Goal: Information Seeking & Learning: Learn about a topic

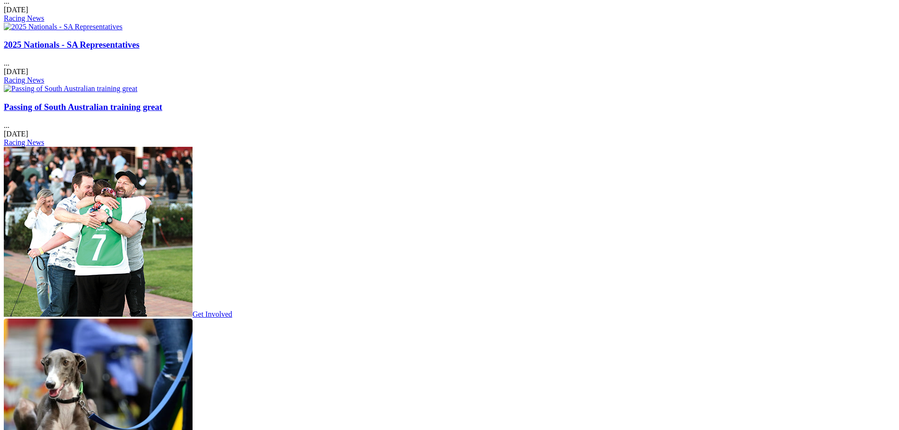
scroll to position [1416, 0]
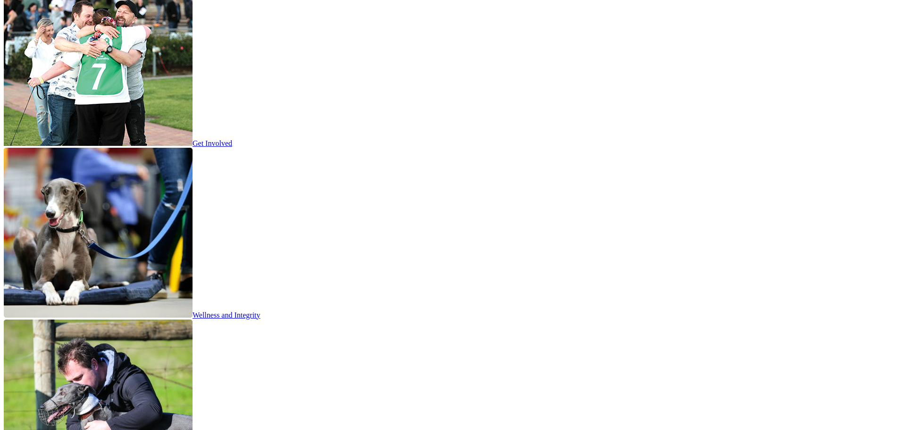
scroll to position [1510, 0]
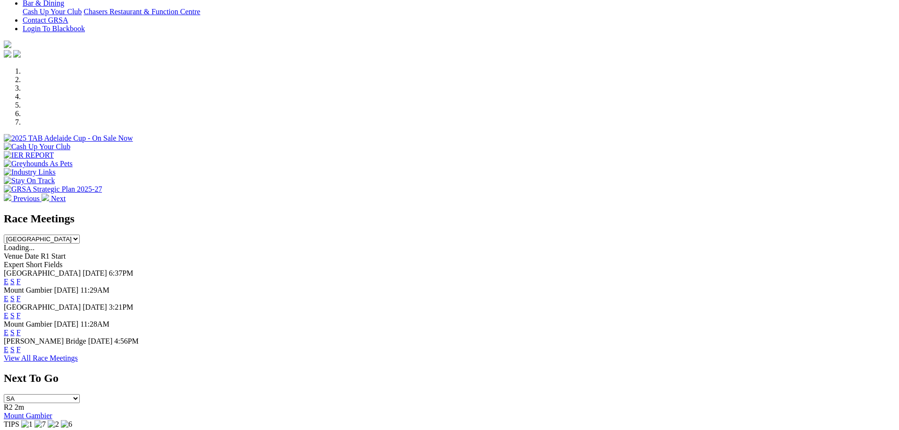
scroll to position [283, 0]
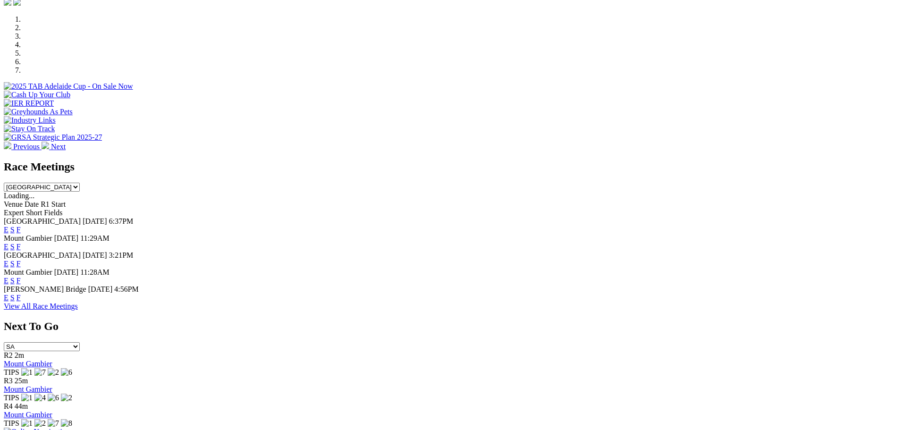
click at [21, 260] on link "F" at bounding box center [19, 264] width 4 height 8
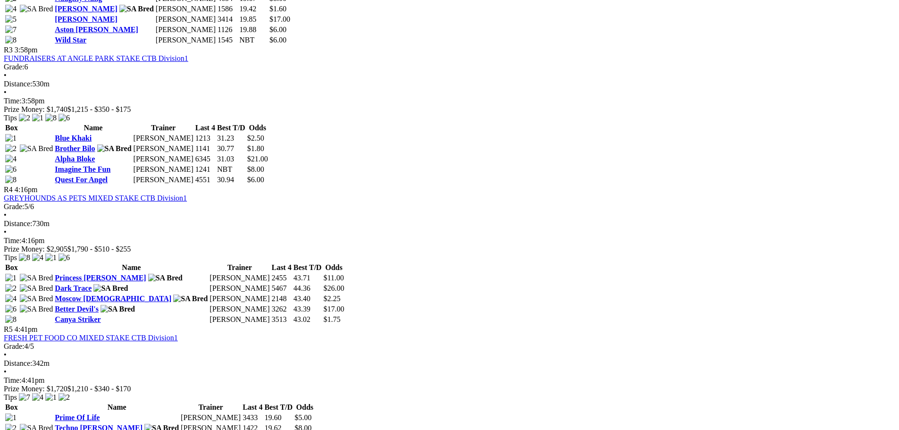
scroll to position [755, 0]
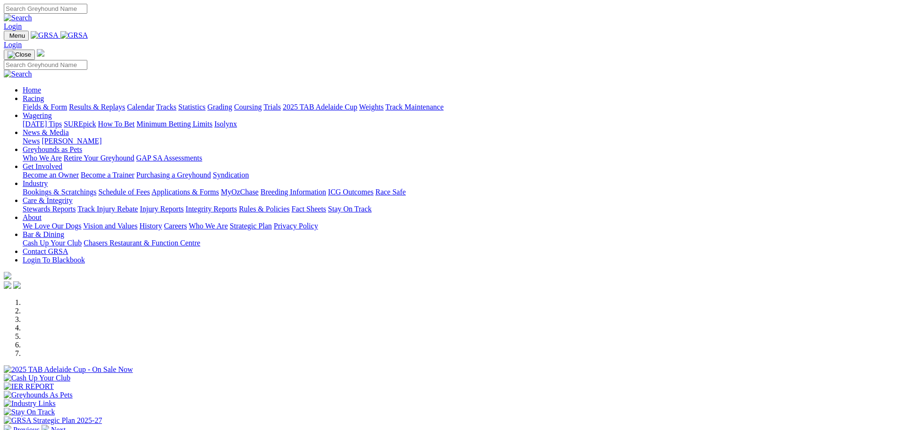
scroll to position [283, 0]
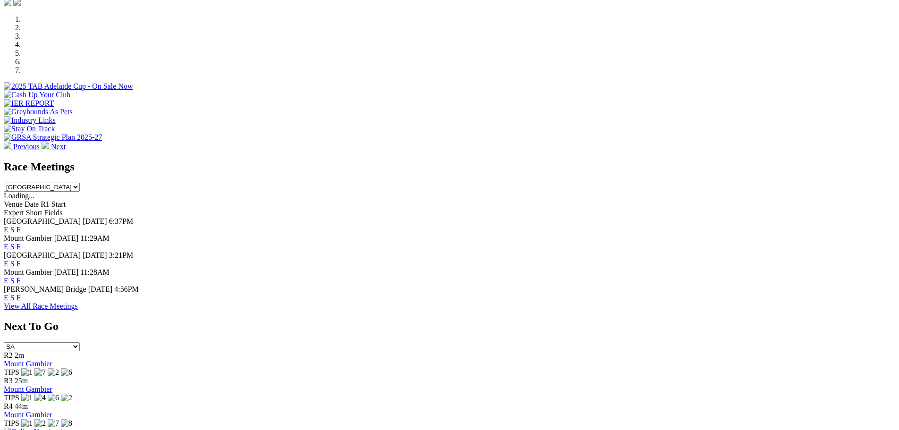
click at [21, 226] on span "F" at bounding box center [19, 230] width 4 height 8
click at [21, 226] on link "F" at bounding box center [19, 230] width 4 height 8
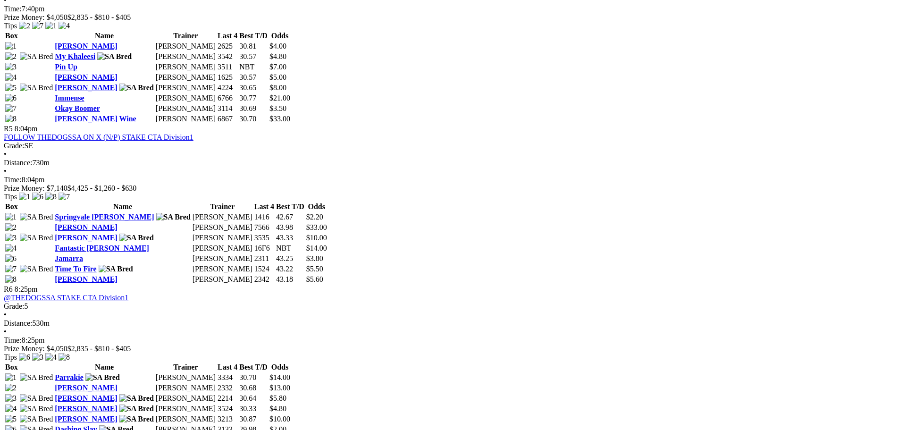
scroll to position [1085, 0]
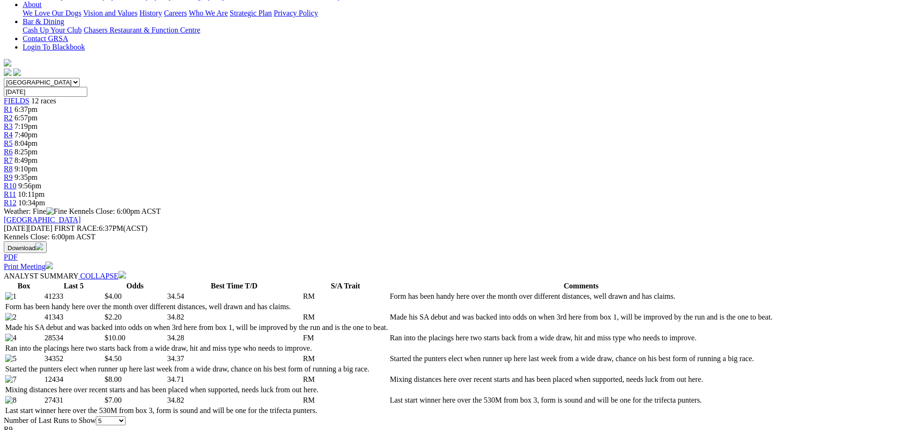
scroll to position [236, 0]
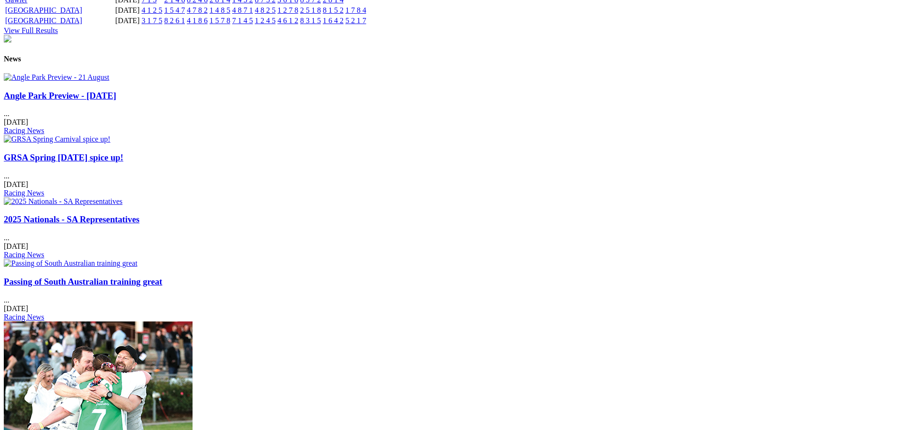
scroll to position [1133, 0]
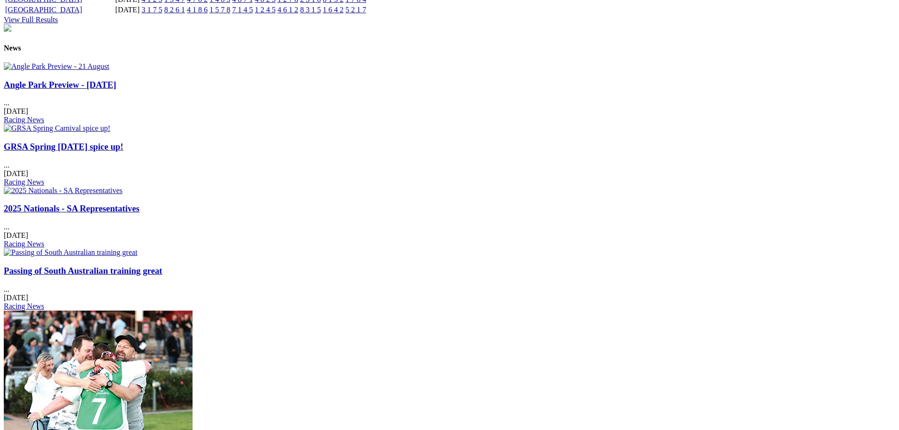
click at [110, 124] on img at bounding box center [57, 128] width 107 height 8
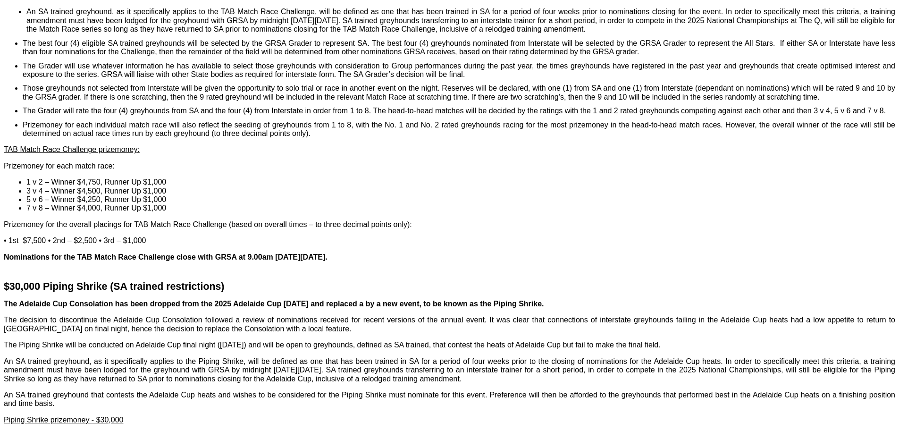
scroll to position [1085, 0]
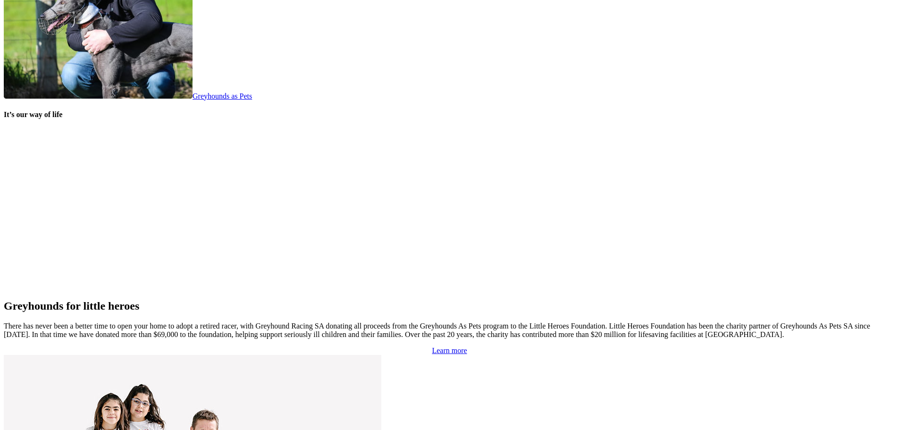
scroll to position [1849, 0]
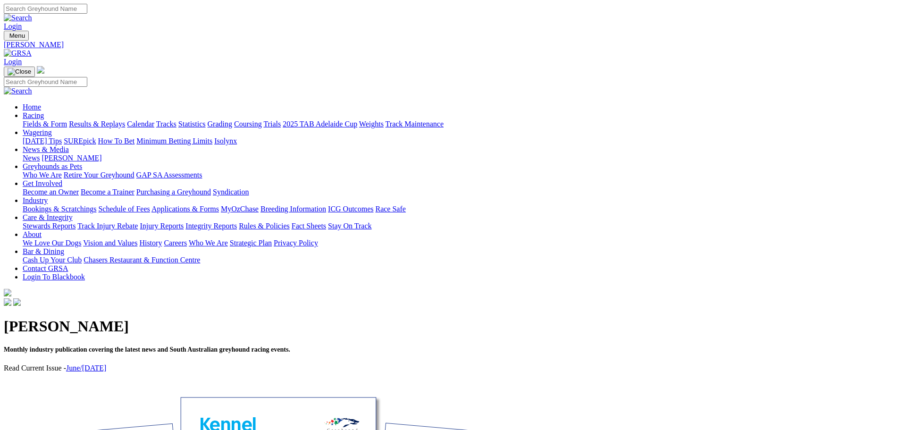
click at [106, 364] on link "June/[DATE]" at bounding box center [86, 368] width 40 height 8
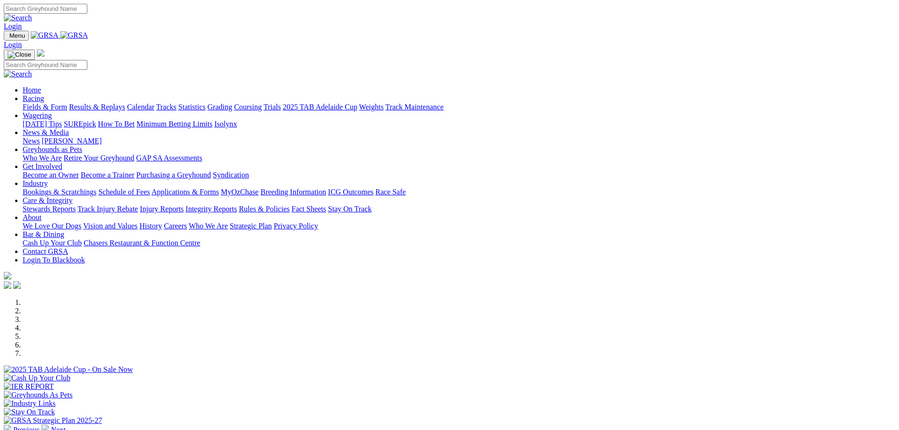
click at [154, 103] on link "Calendar" at bounding box center [140, 107] width 27 height 8
